Goal: Task Accomplishment & Management: Use online tool/utility

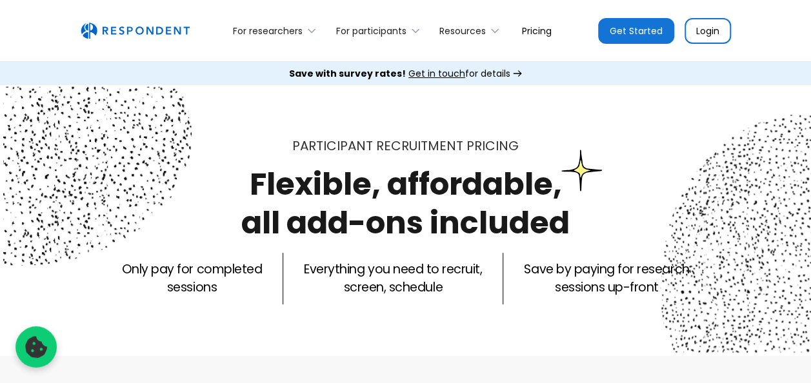
scroll to position [32, 0]
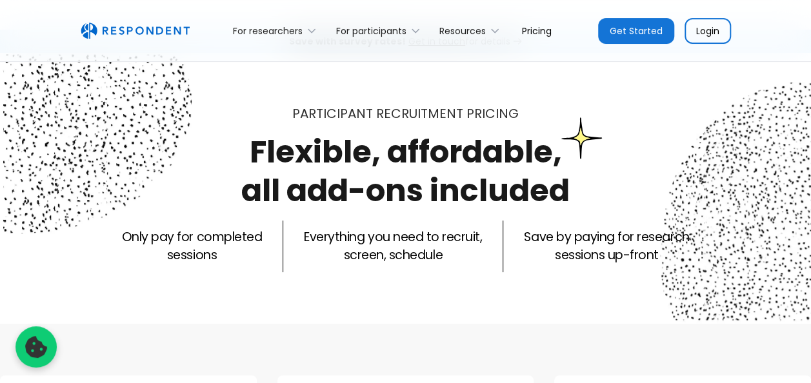
click at [534, 27] on link "Pricing" at bounding box center [536, 30] width 50 height 30
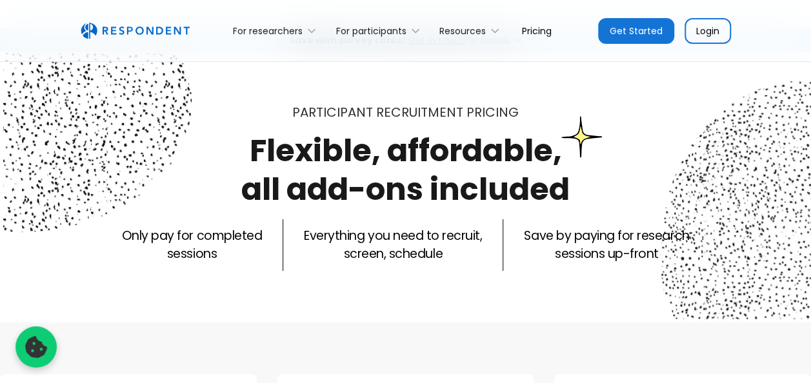
scroll to position [0, 0]
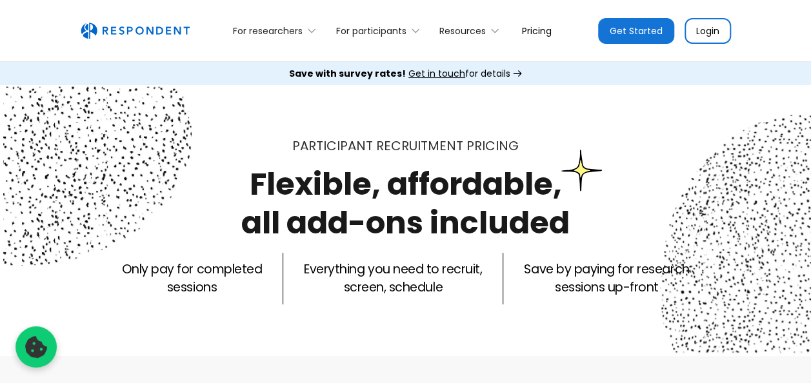
click at [534, 31] on link "Pricing" at bounding box center [536, 30] width 50 height 30
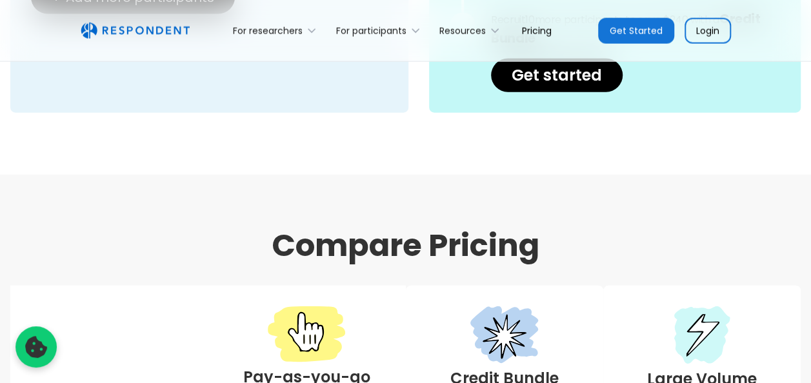
scroll to position [1429, 0]
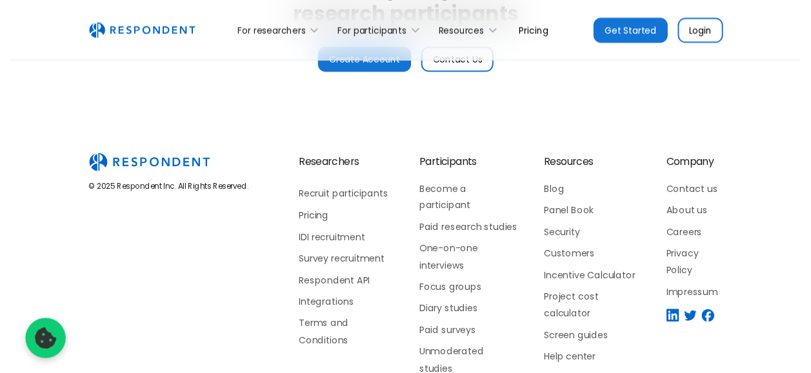
scroll to position [3217, 0]
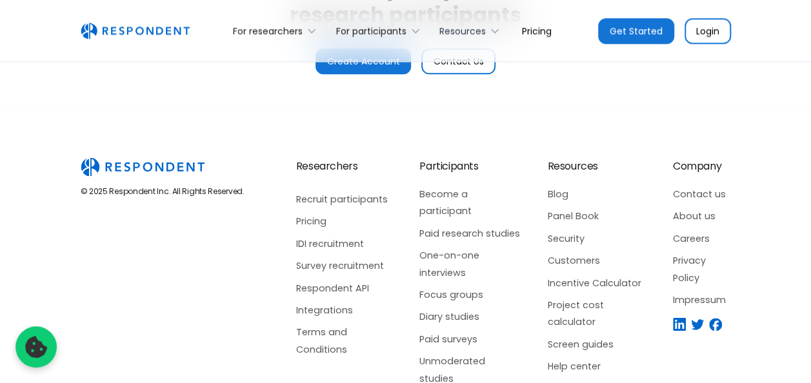
click at [478, 32] on div "Resources" at bounding box center [462, 31] width 46 height 13
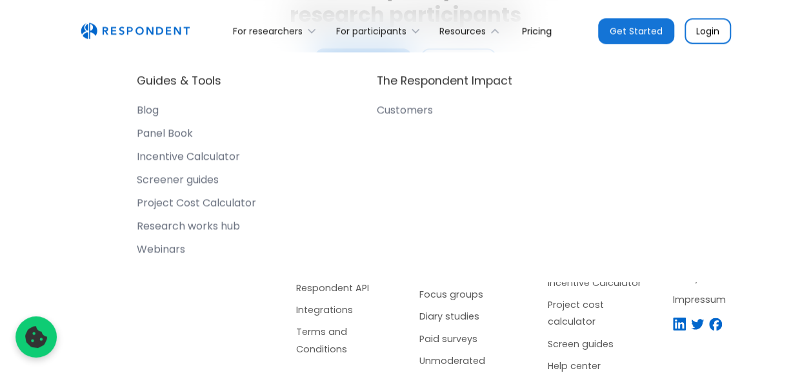
click at [217, 198] on div "Project Cost Calculator" at bounding box center [196, 203] width 119 height 13
